Goal: Task Accomplishment & Management: Manage account settings

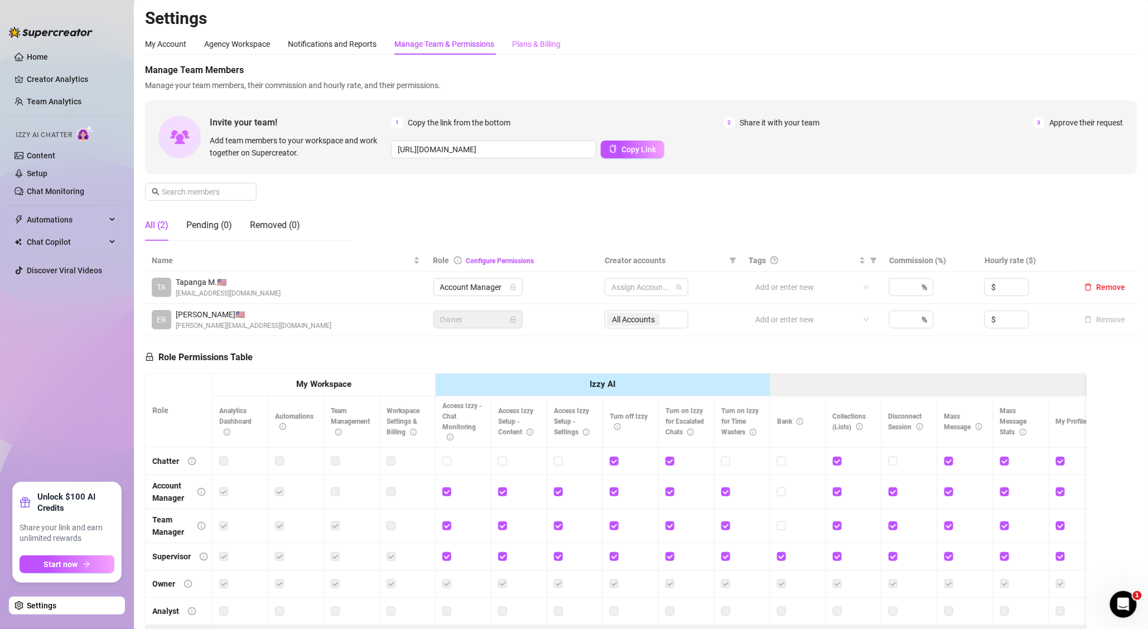
click at [554, 34] on div "Plans & Billing" at bounding box center [536, 43] width 49 height 21
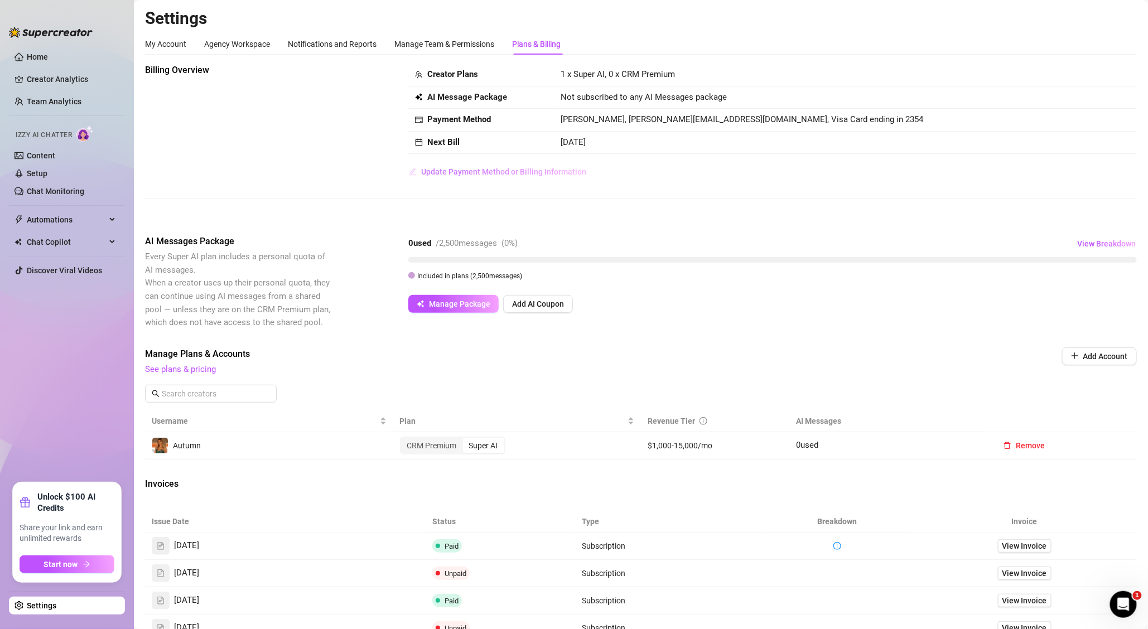
click at [508, 172] on span "Update Payment Method or Billing Information" at bounding box center [503, 171] width 165 height 9
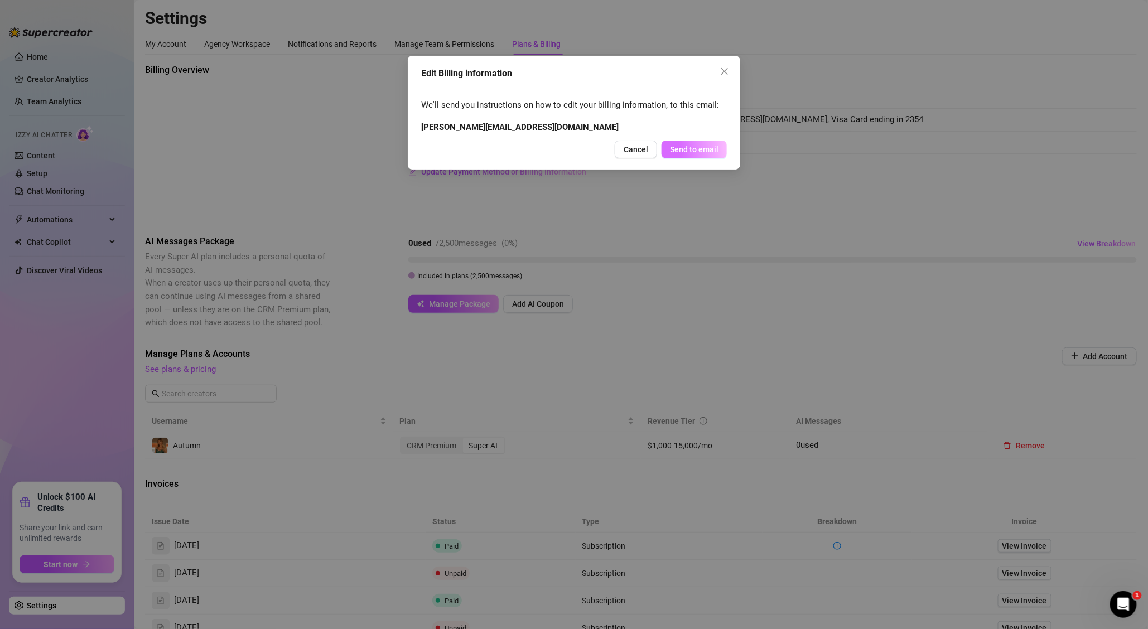
click at [686, 146] on span "Send to email" at bounding box center [694, 149] width 49 height 9
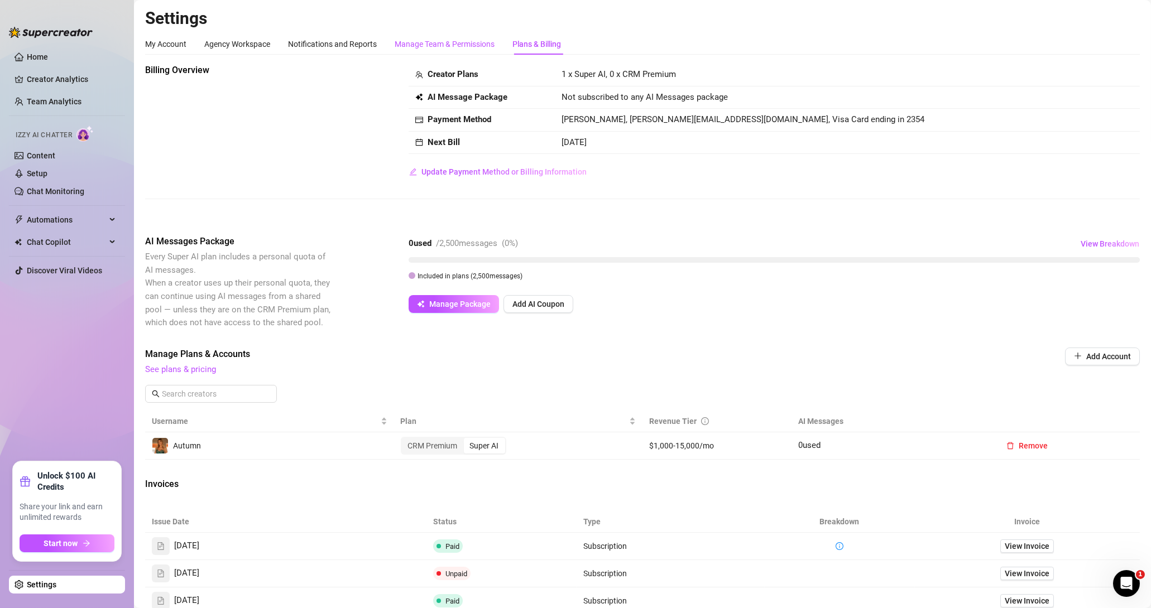
click at [461, 48] on div "Manage Team & Permissions" at bounding box center [444, 44] width 100 height 12
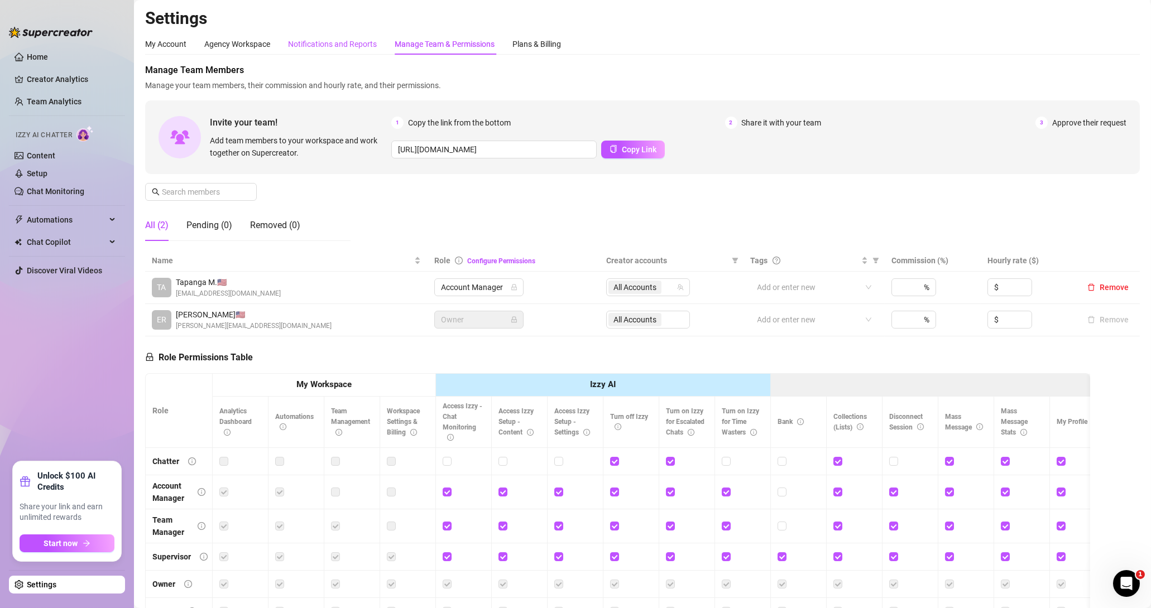
click at [345, 39] on div "Notifications and Reports" at bounding box center [332, 44] width 89 height 12
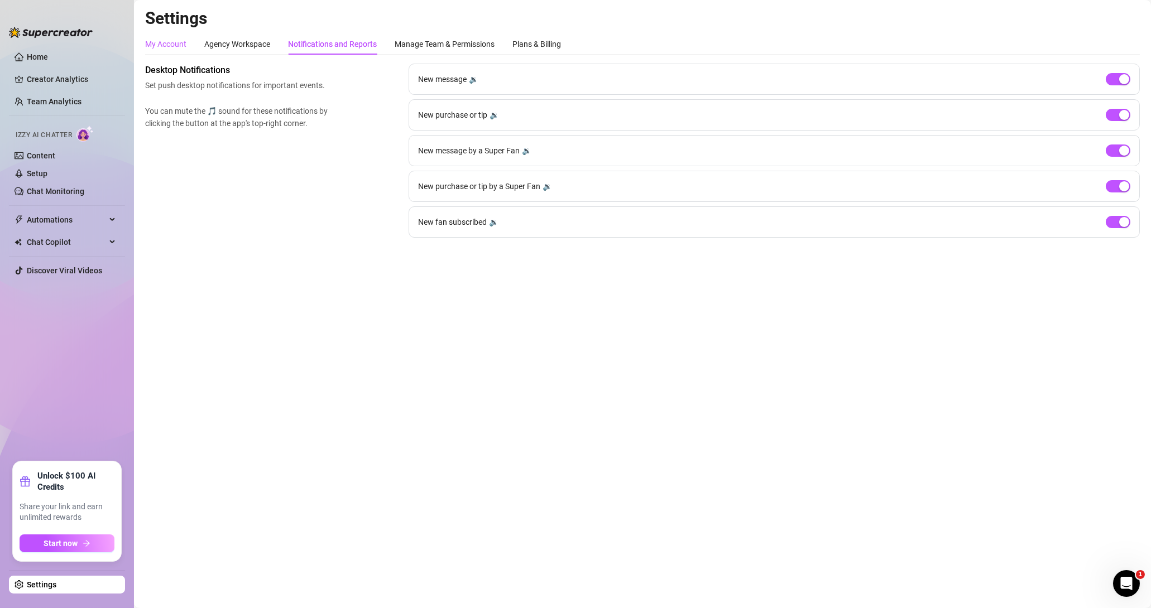
click at [172, 44] on div "My Account" at bounding box center [165, 44] width 41 height 12
